Goal: Task Accomplishment & Management: Use online tool/utility

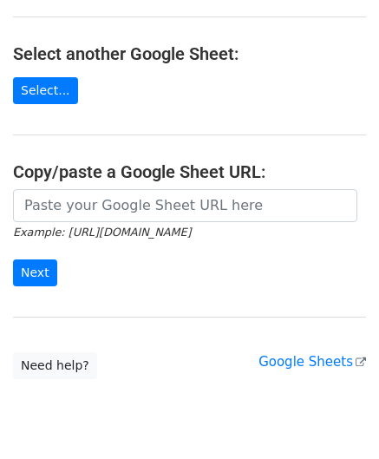
scroll to position [174, 0]
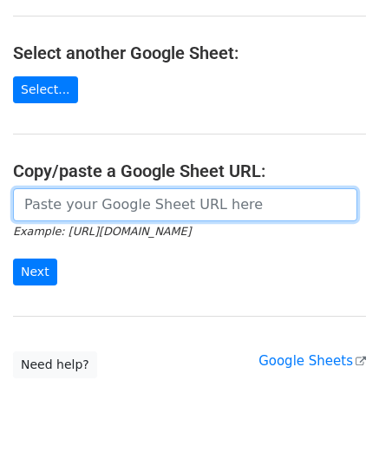
click at [93, 216] on input "url" at bounding box center [185, 204] width 345 height 33
paste input "[URL][DOMAIN_NAME]"
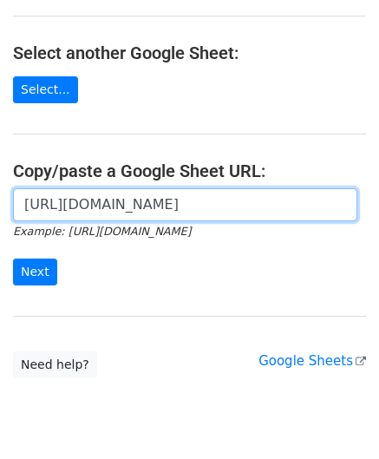
scroll to position [0, 368]
type input "[URL][DOMAIN_NAME]"
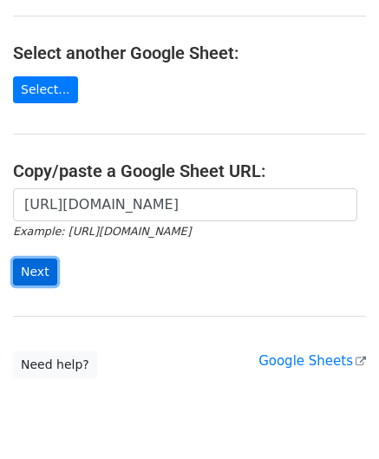
click at [33, 267] on input "Next" at bounding box center [35, 272] width 44 height 27
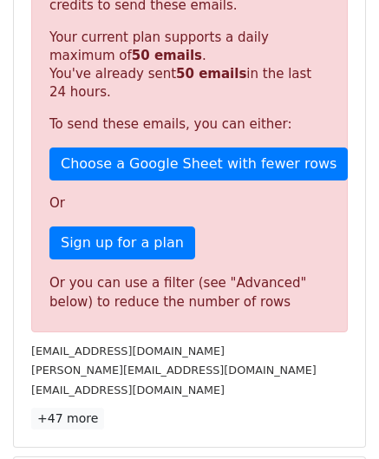
scroll to position [586, 0]
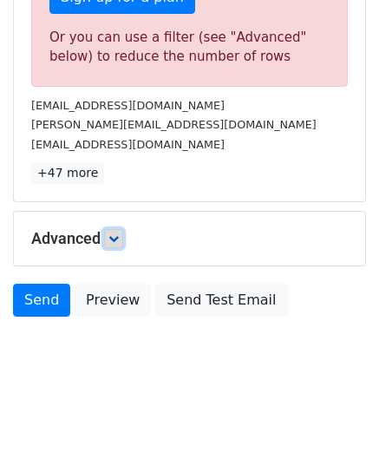
click at [115, 237] on icon at bounding box center [114, 239] width 10 height 10
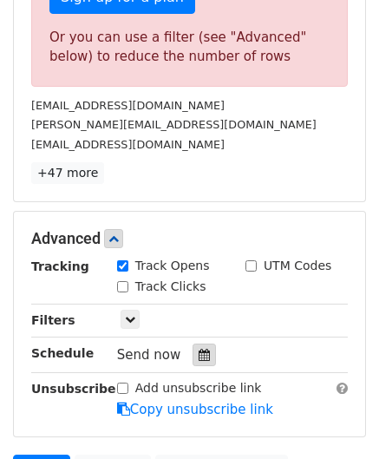
click at [199, 350] on icon at bounding box center [204, 355] width 11 height 12
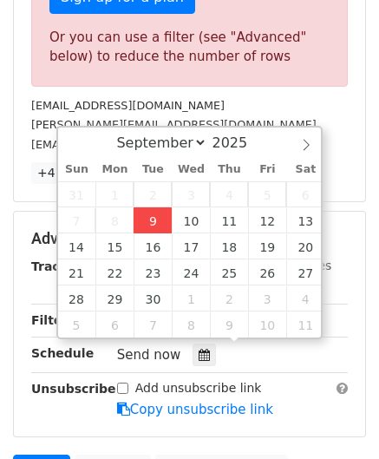
type input "[DATE] 12:00"
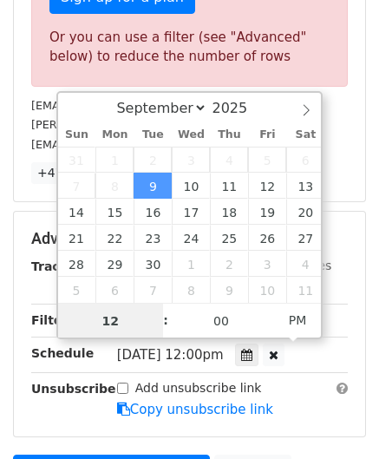
paste input "4"
type input "4"
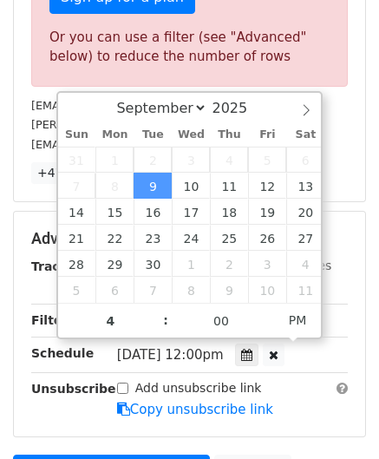
type input "[DATE] 16:00"
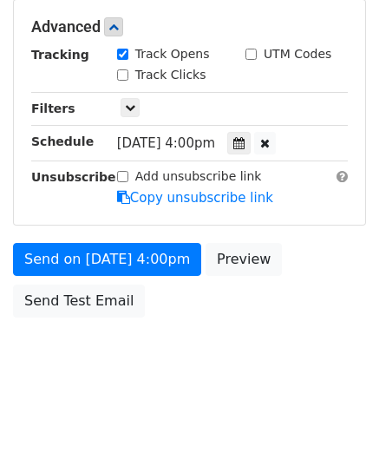
scroll to position [796, 0]
